Goal: Check status: Check status

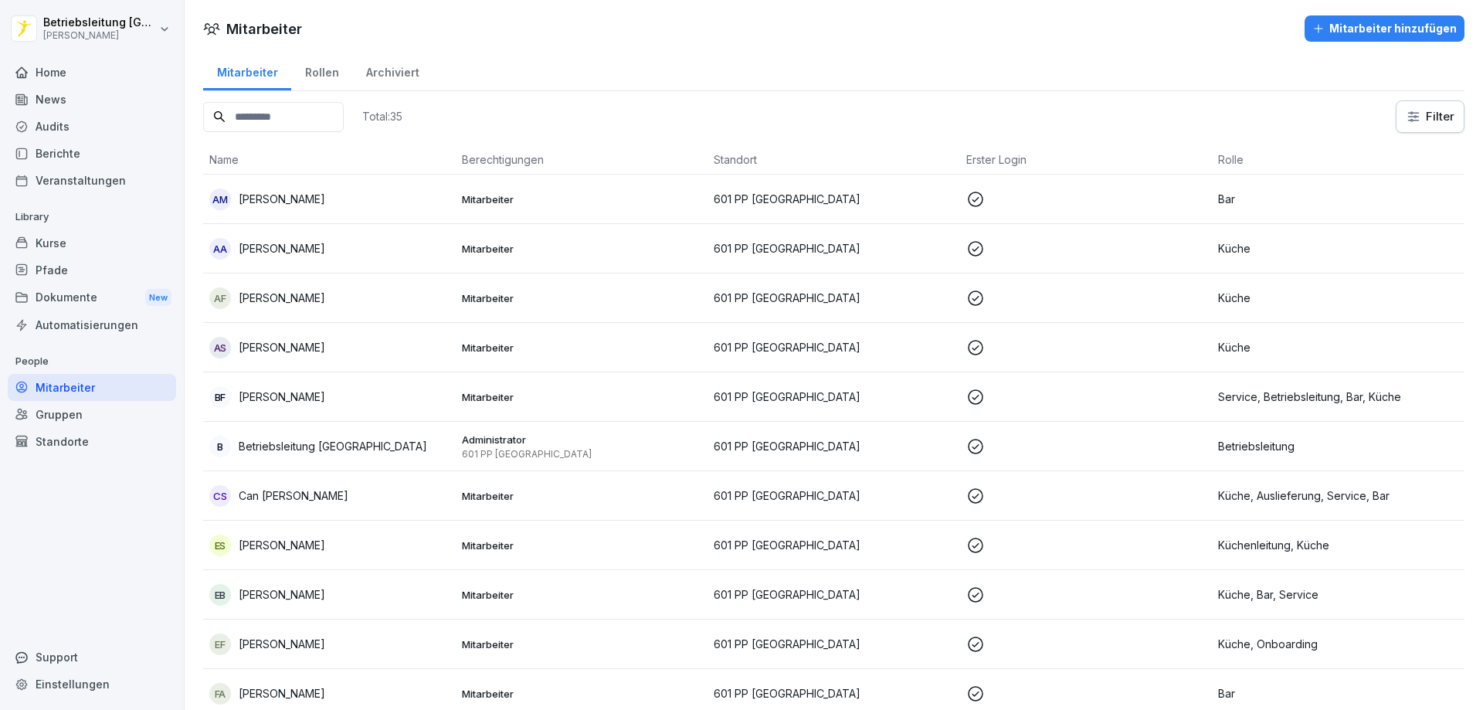
click at [87, 381] on div "Mitarbeiter" at bounding box center [92, 387] width 168 height 27
click at [75, 70] on div "Home" at bounding box center [92, 72] width 168 height 27
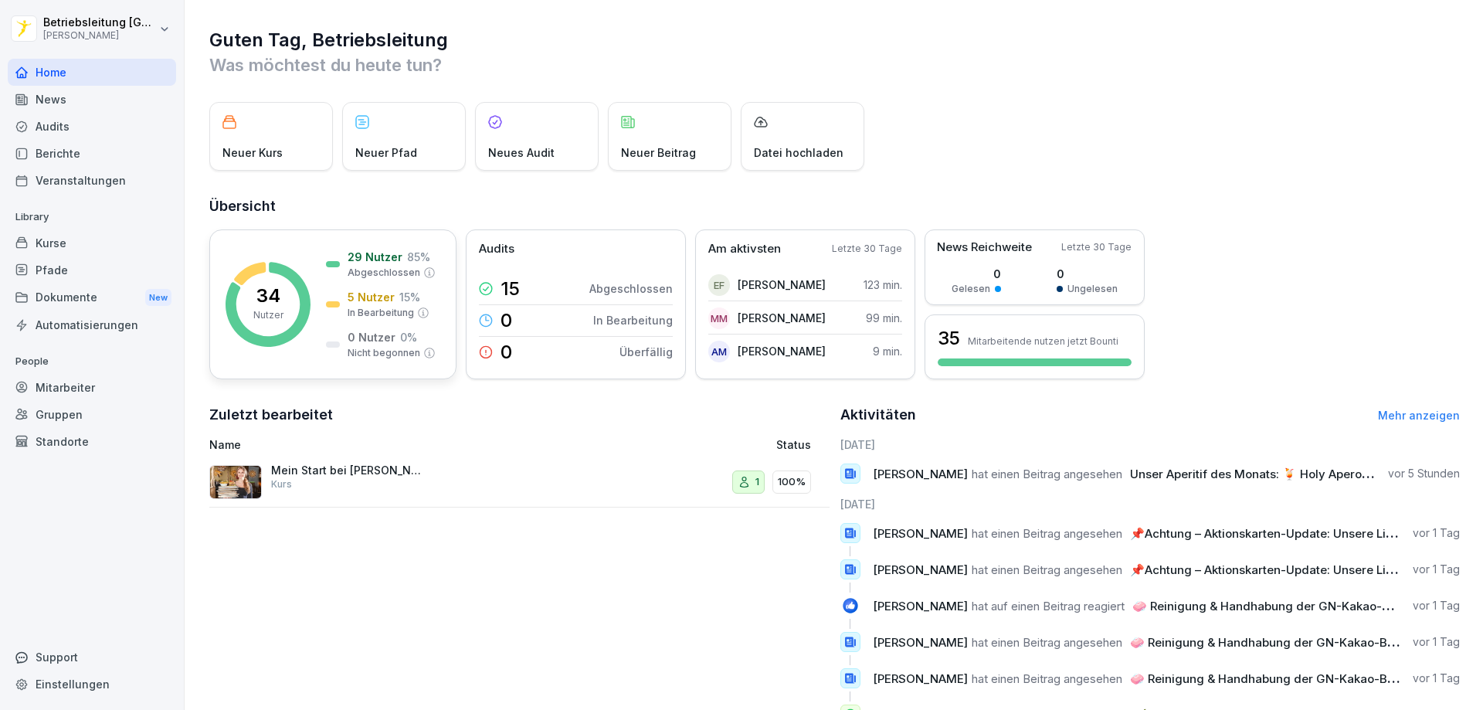
click at [282, 281] on rect at bounding box center [268, 304] width 85 height 85
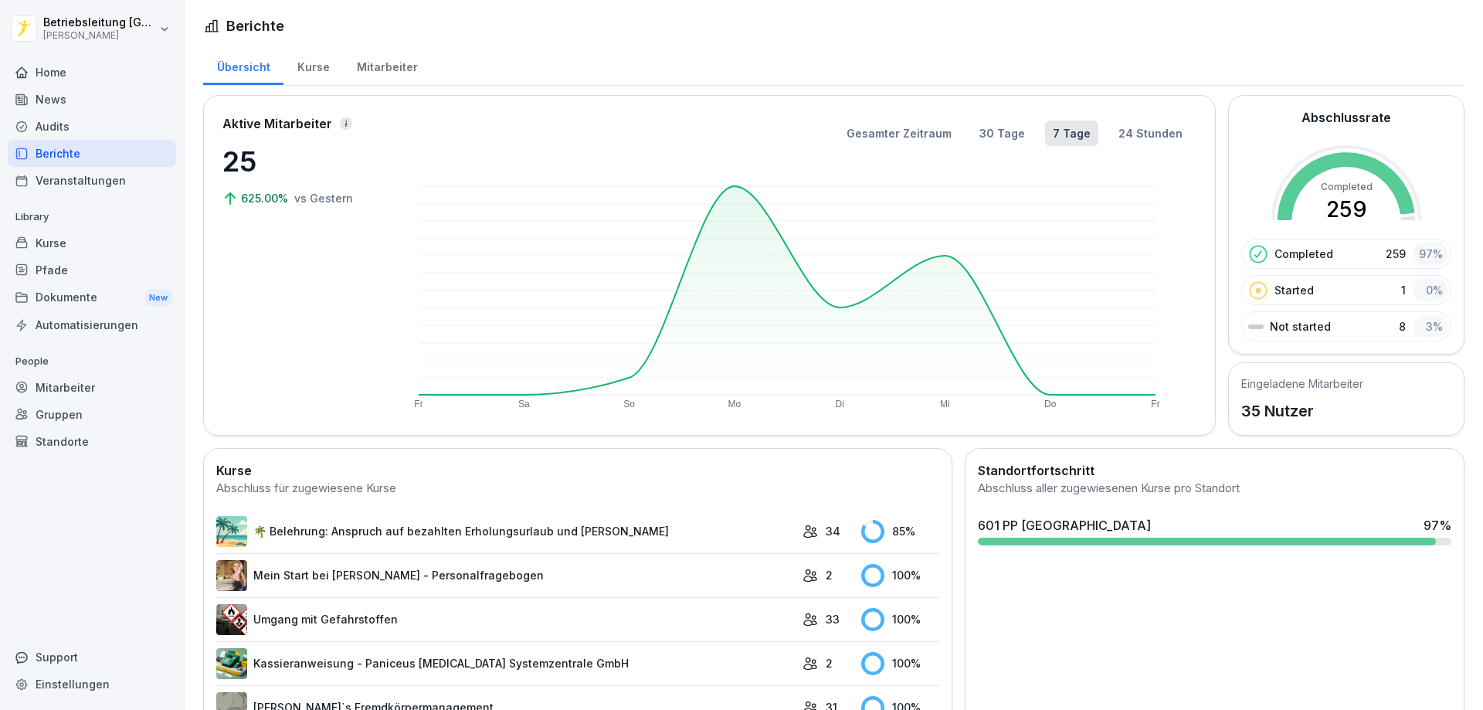
click at [1085, 520] on div "601 PP [GEOGRAPHIC_DATA] 97 %" at bounding box center [1214, 525] width 473 height 19
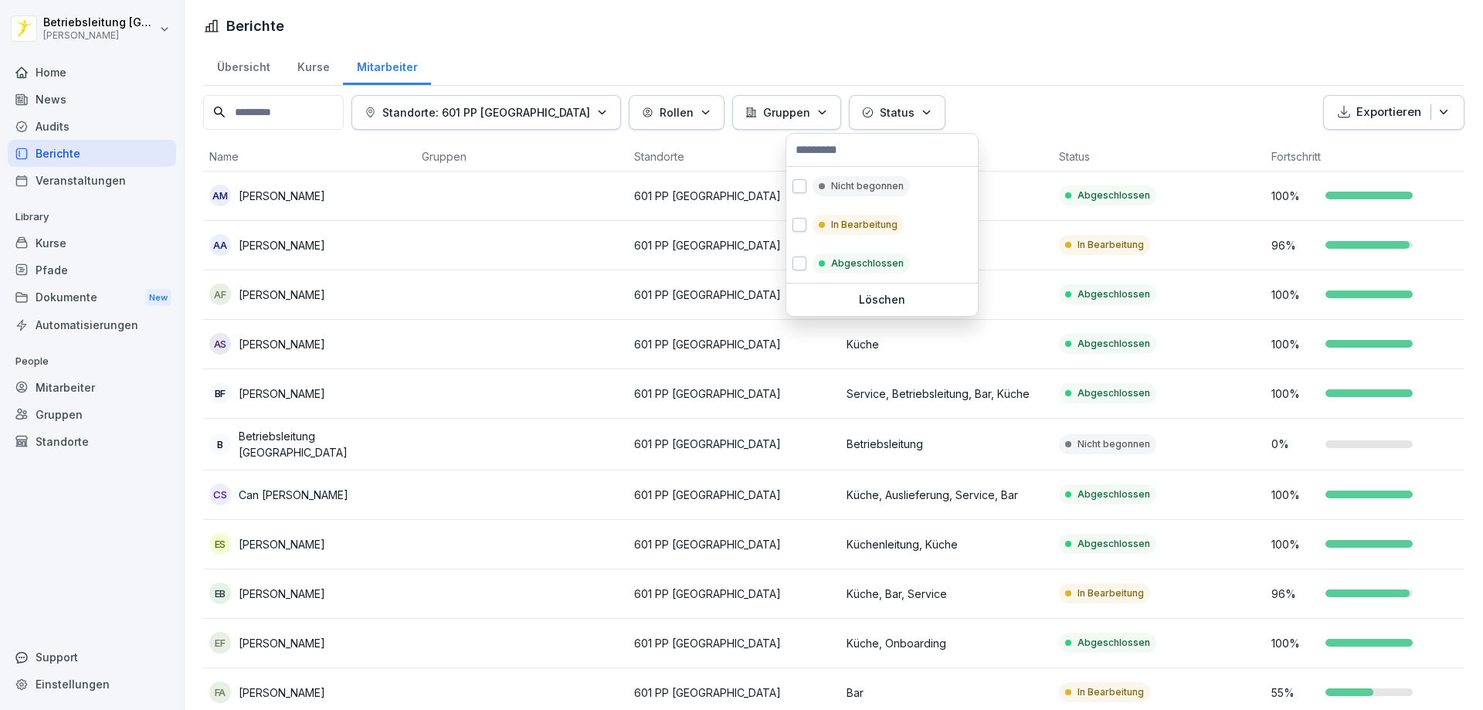
click at [868, 114] on button "Status" at bounding box center [897, 112] width 97 height 35
click at [834, 192] on p "Nicht begonnen" at bounding box center [867, 186] width 73 height 14
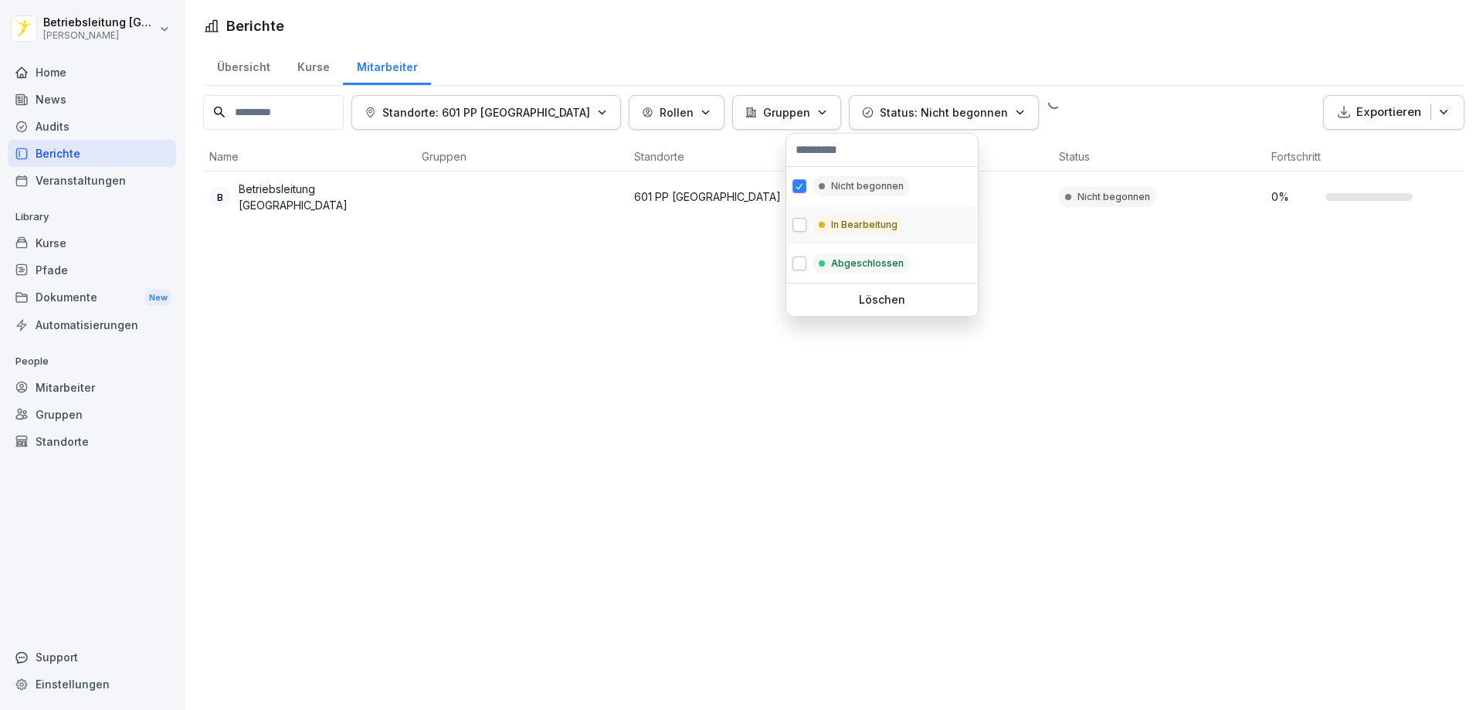
click at [827, 219] on div "In Bearbeitung" at bounding box center [858, 225] width 91 height 20
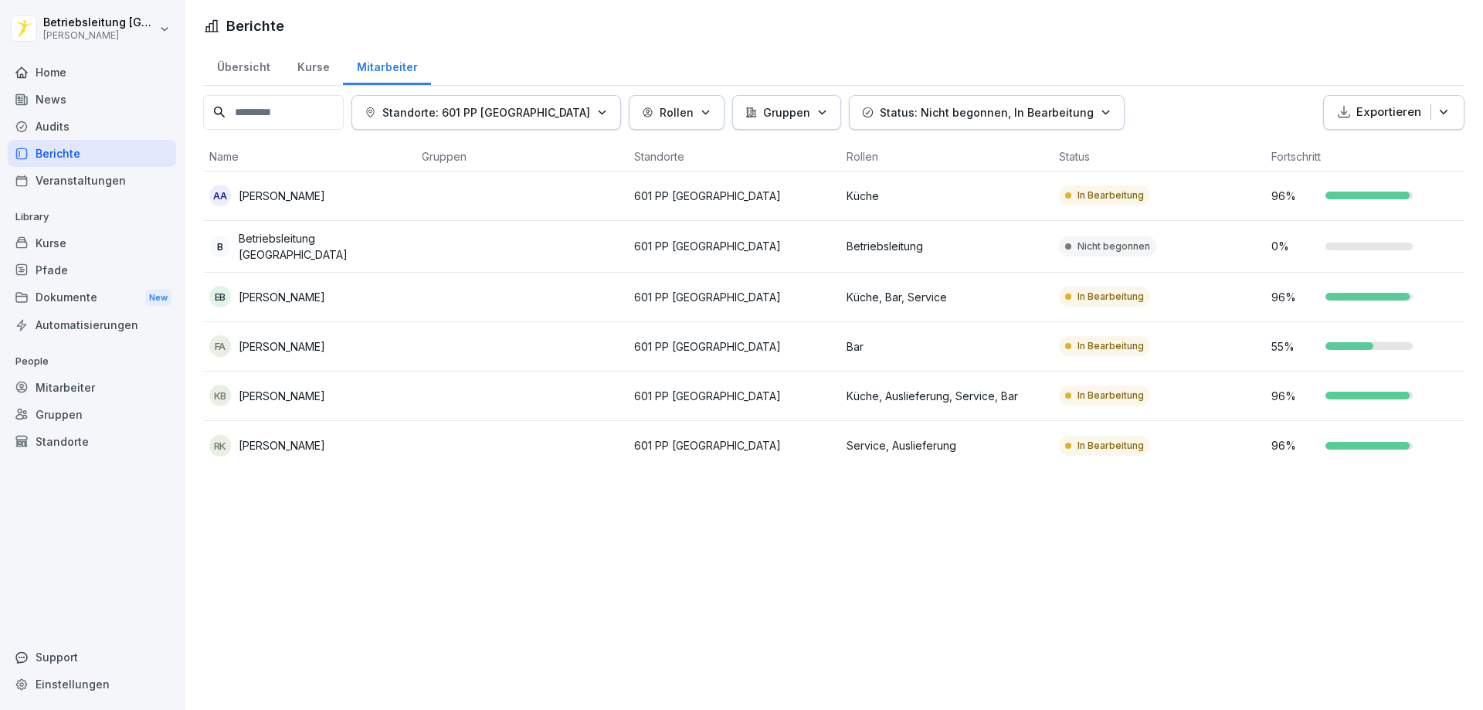
click at [650, 545] on html "Betriebsleitung [GEOGRAPHIC_DATA] [PERSON_NAME] Home News Audits Berichte Veran…" at bounding box center [741, 355] width 1483 height 710
click at [75, 77] on div "Home" at bounding box center [92, 72] width 168 height 27
